Goal: Check status: Check status

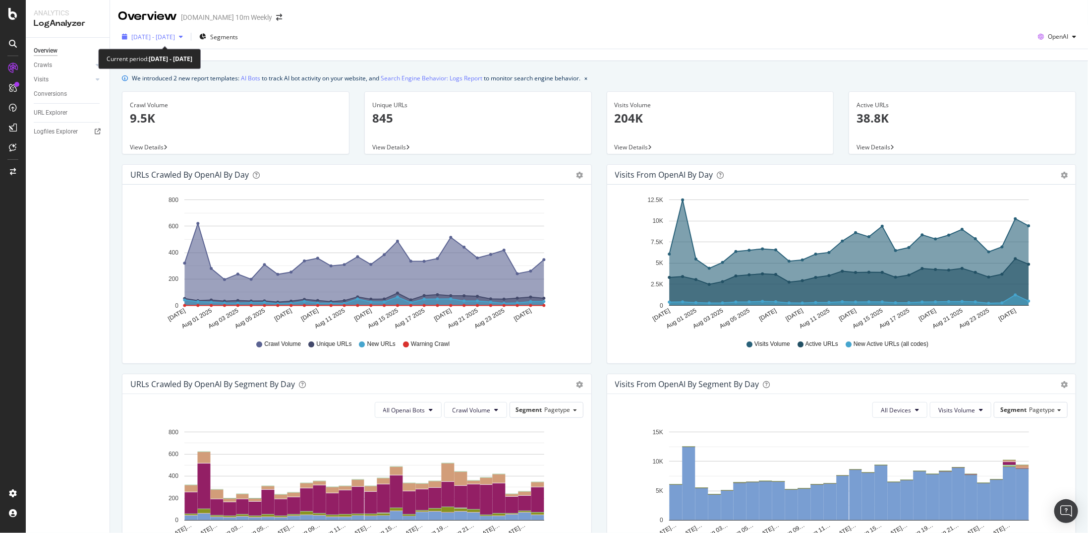
click at [187, 30] on div "[DATE] - [DATE]" at bounding box center [152, 36] width 69 height 15
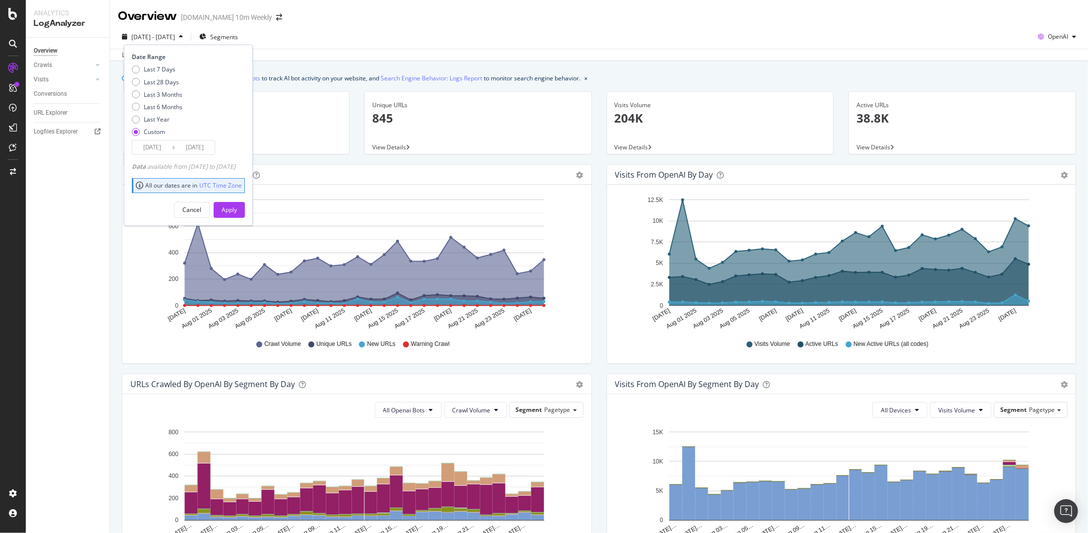
click at [176, 99] on div "Last 7 Days Last 28 Days Last 3 Months Last 6 Months Last Year Custom" at bounding box center [157, 102] width 51 height 75
click at [169, 96] on div "Last 3 Months" at bounding box center [163, 94] width 39 height 8
type input "[DATE]"
click at [244, 200] on div "Cancel Apply" at bounding box center [188, 205] width 113 height 23
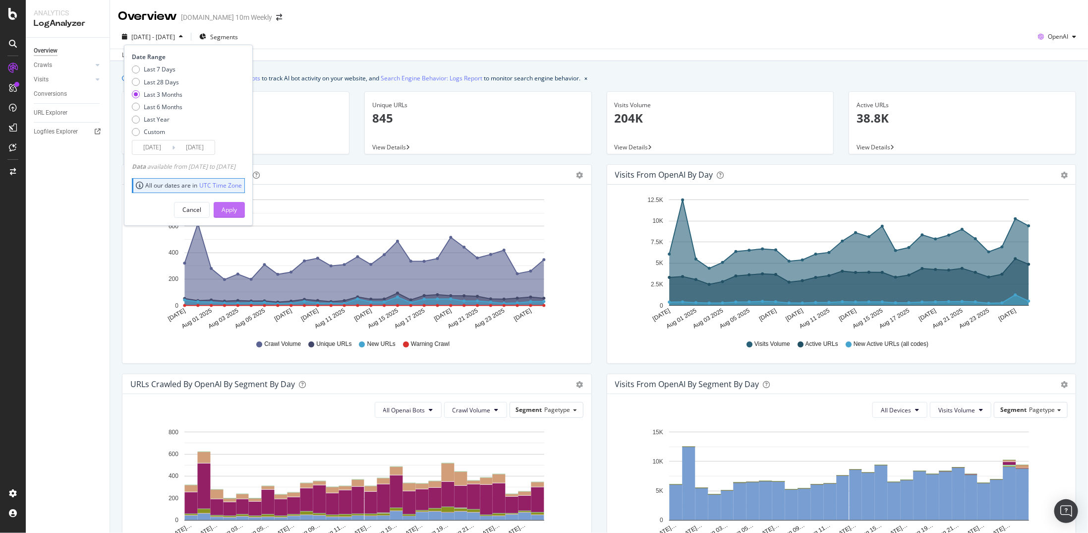
click at [237, 209] on div "Apply" at bounding box center [229, 209] width 15 height 8
